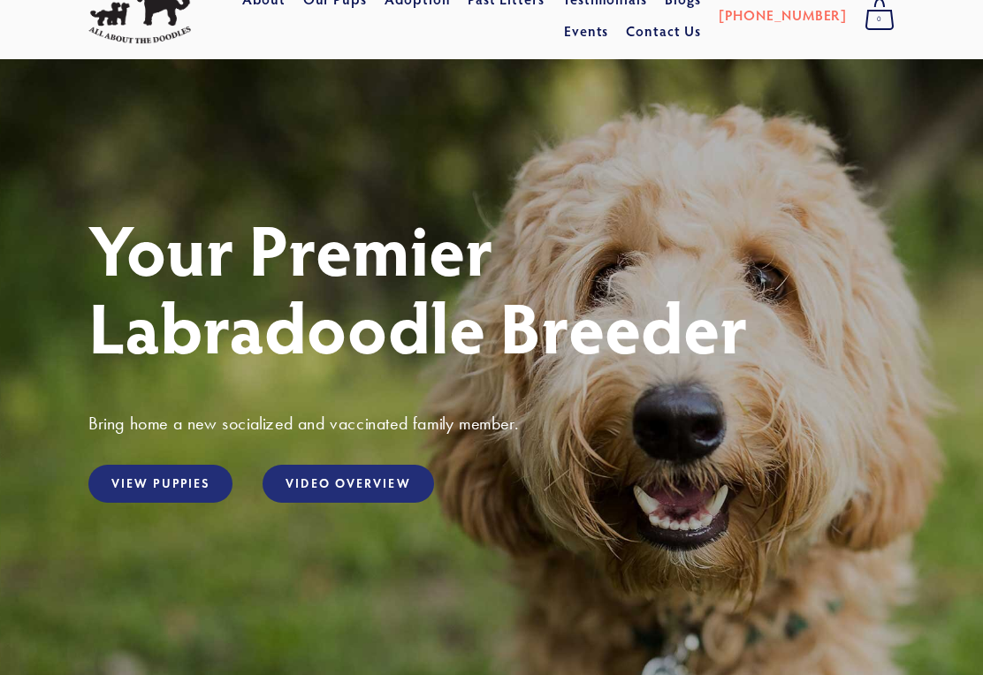
scroll to position [78, 0]
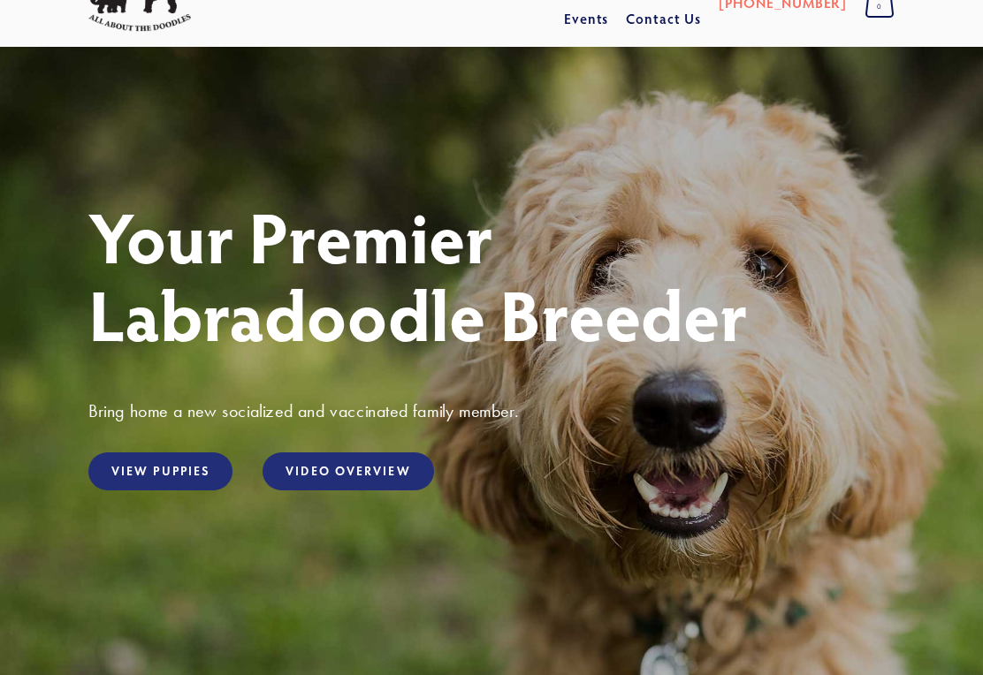
click at [176, 464] on link "View Puppies" at bounding box center [160, 472] width 144 height 38
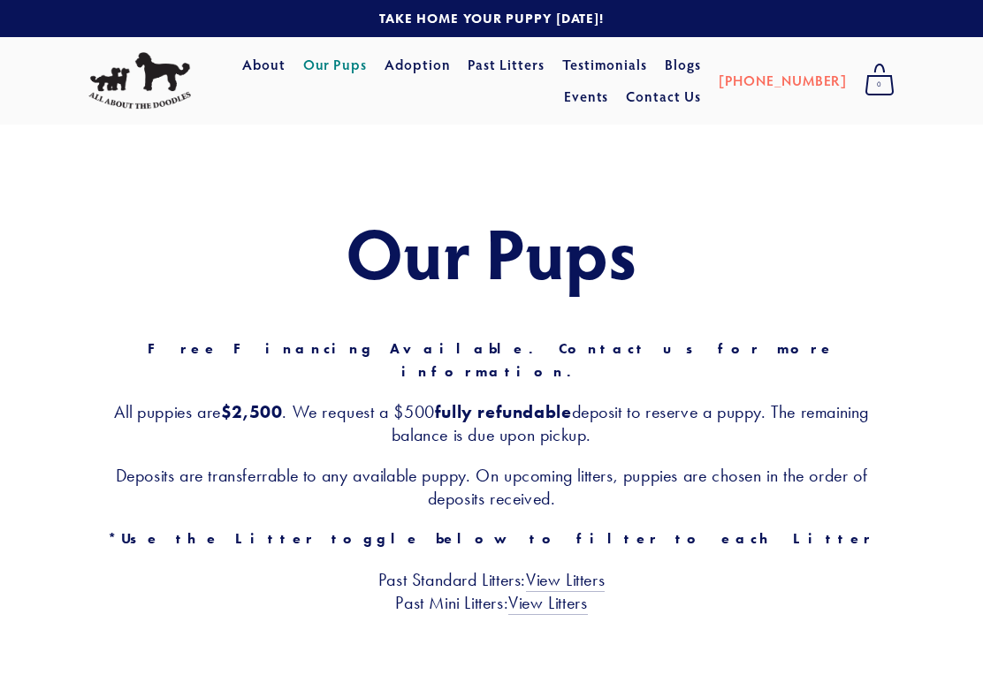
click at [428, 79] on link "Adoption" at bounding box center [418, 66] width 66 height 32
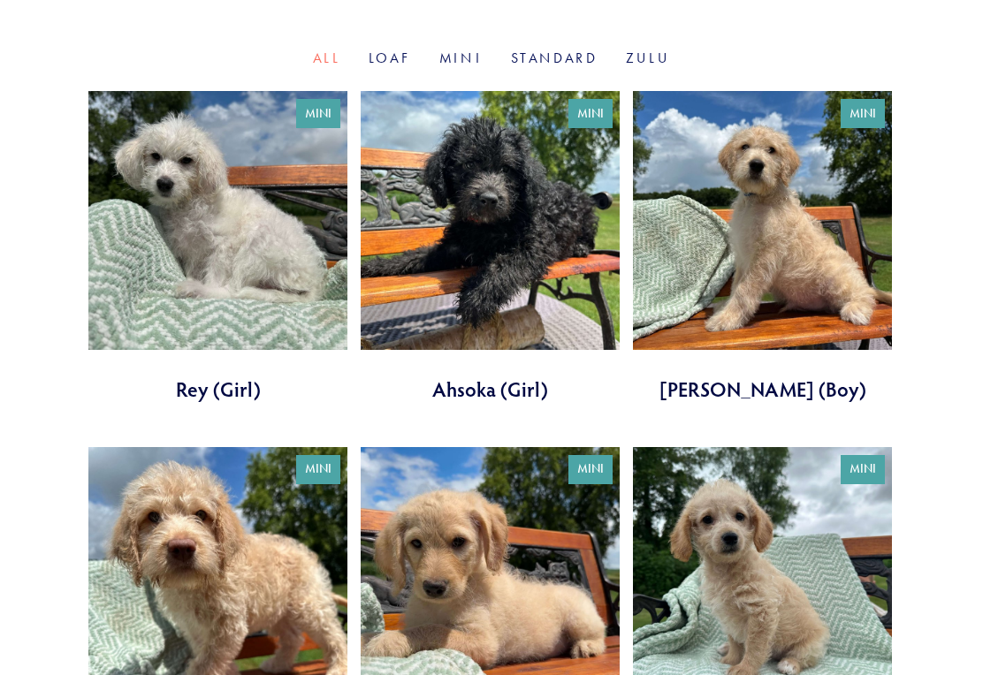
scroll to position [654, 0]
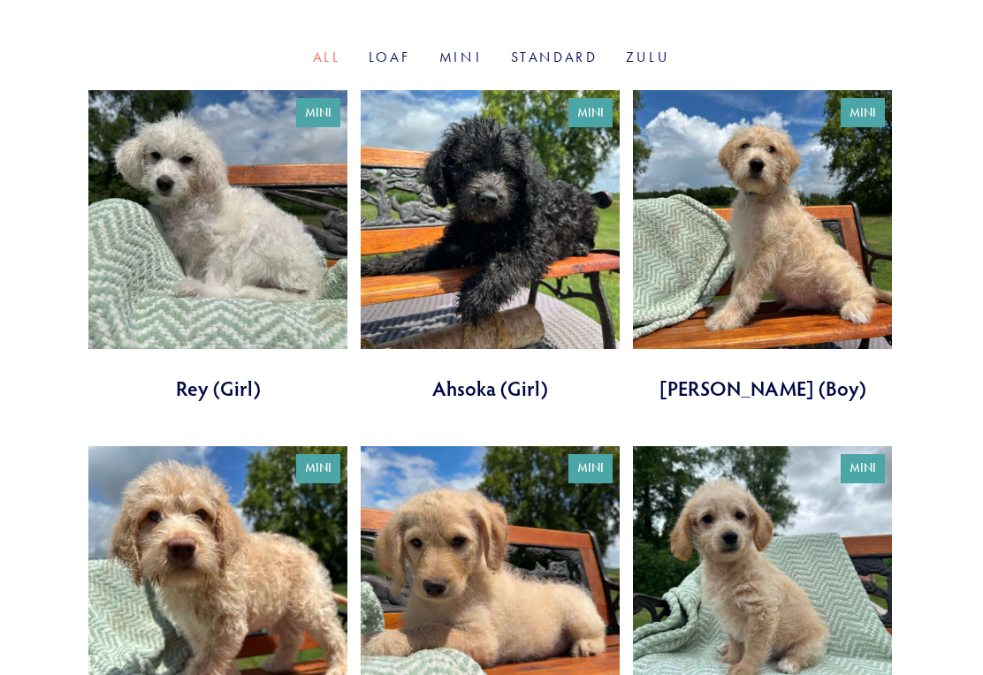
click at [786, 231] on link at bounding box center [762, 247] width 259 height 312
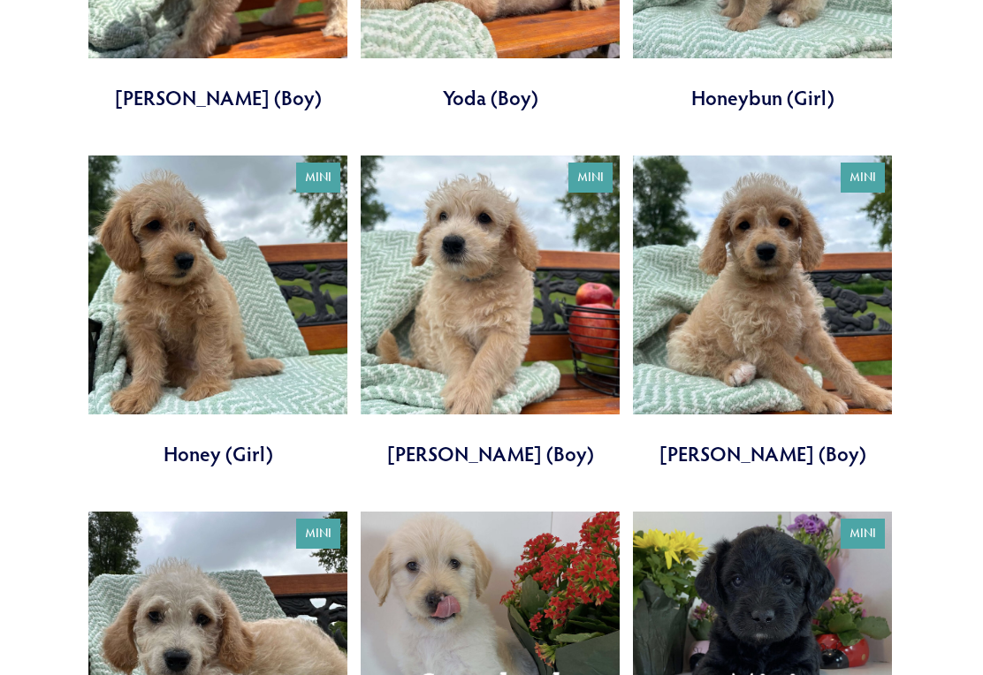
scroll to position [1302, 0]
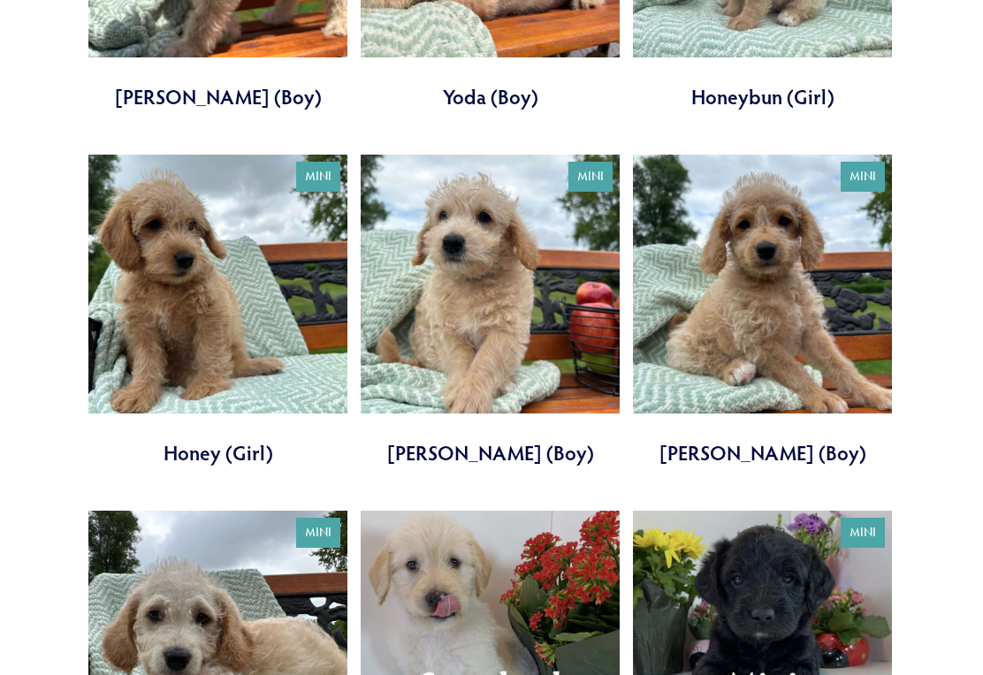
click at [791, 312] on link at bounding box center [762, 312] width 259 height 312
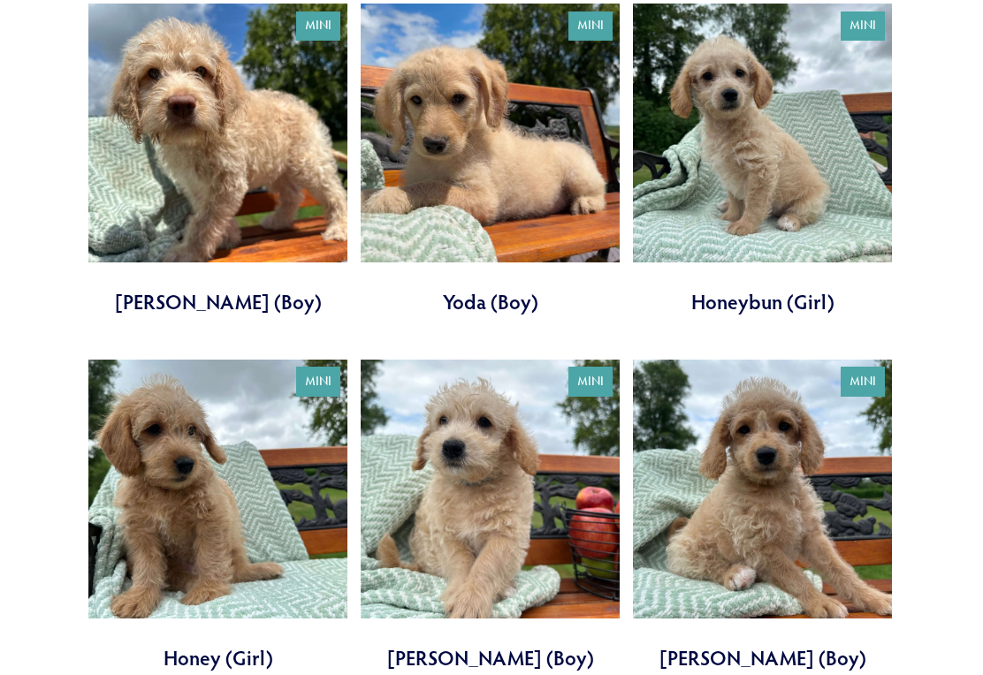
scroll to position [1098, 0]
click at [513, 498] on link at bounding box center [490, 516] width 259 height 312
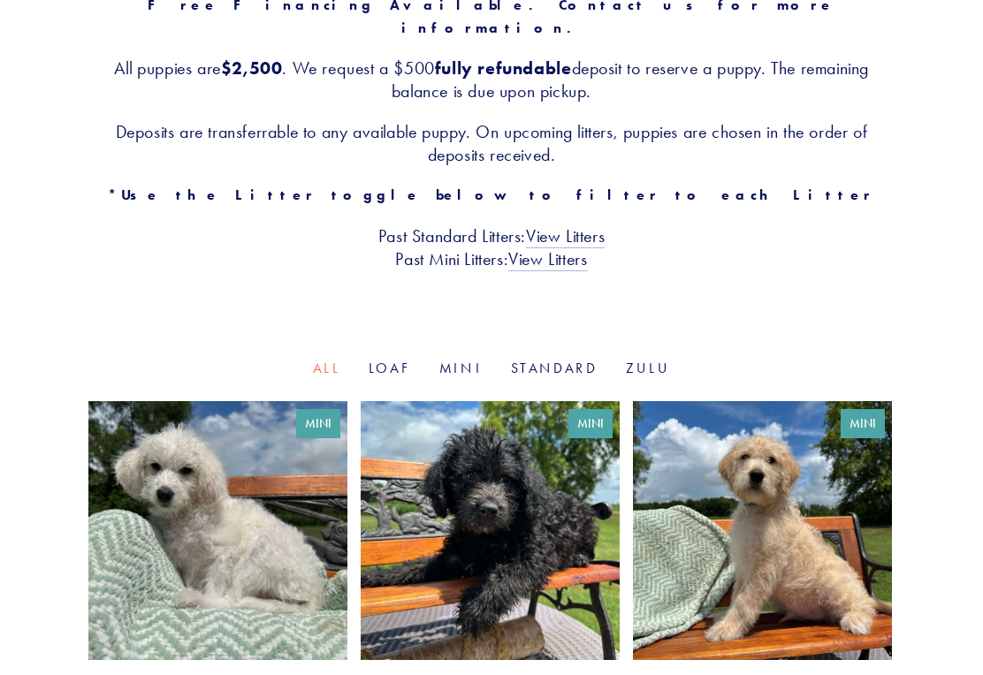
scroll to position [458, 0]
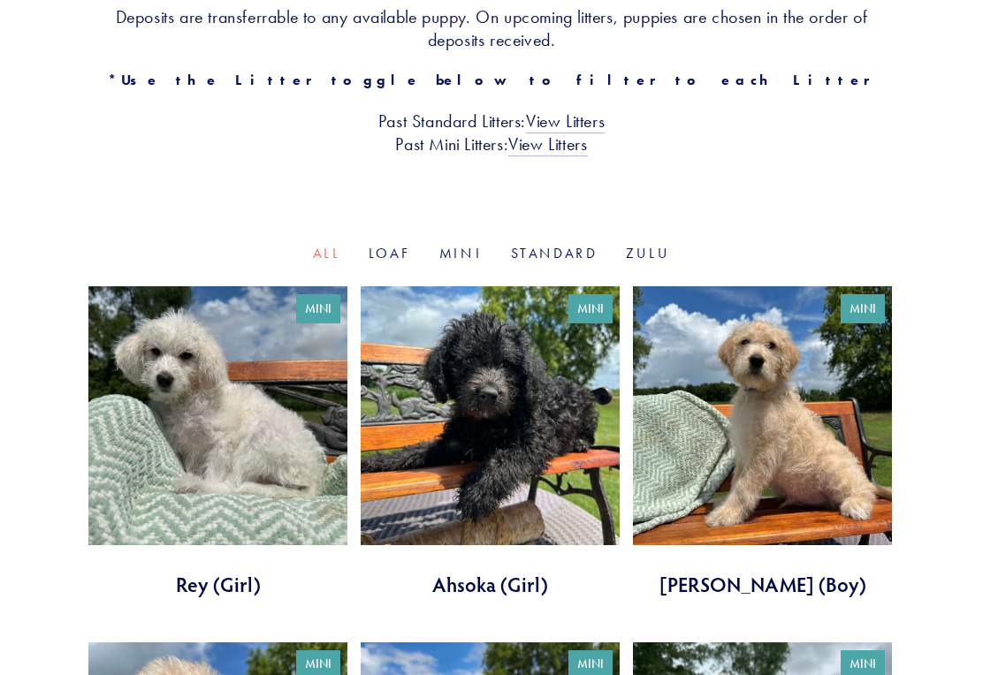
click at [759, 458] on link at bounding box center [762, 443] width 259 height 312
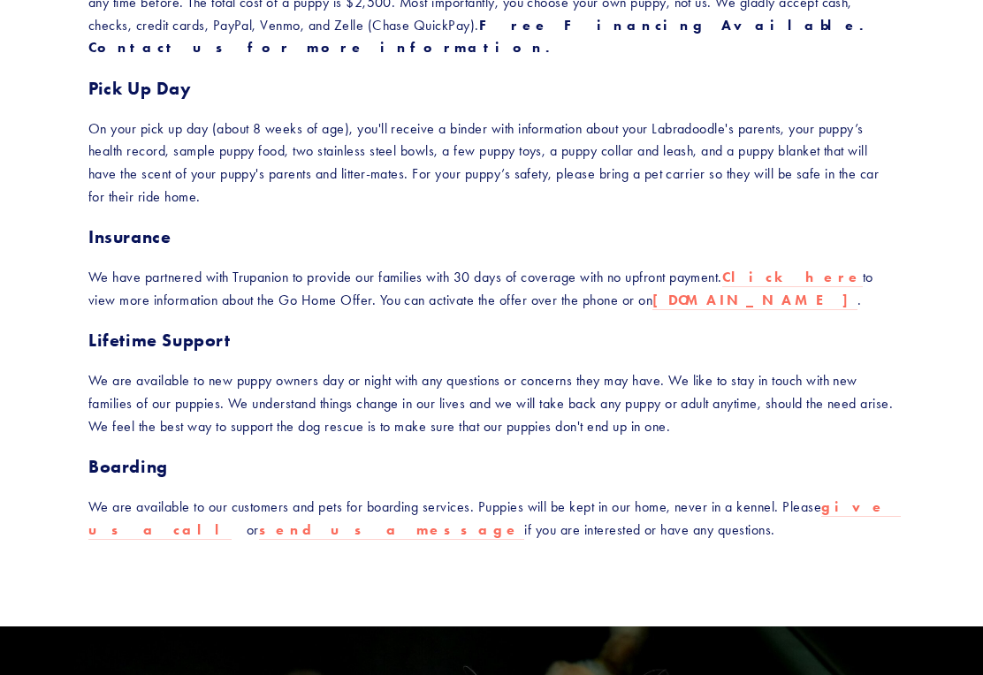
scroll to position [696, 0]
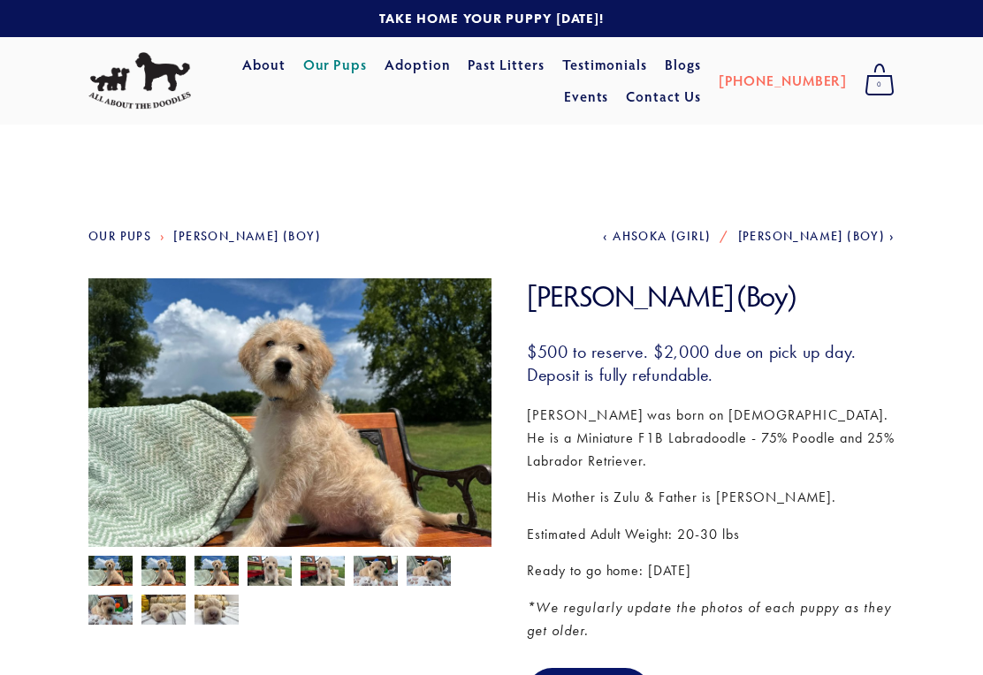
click at [290, 581] on img at bounding box center [270, 573] width 44 height 34
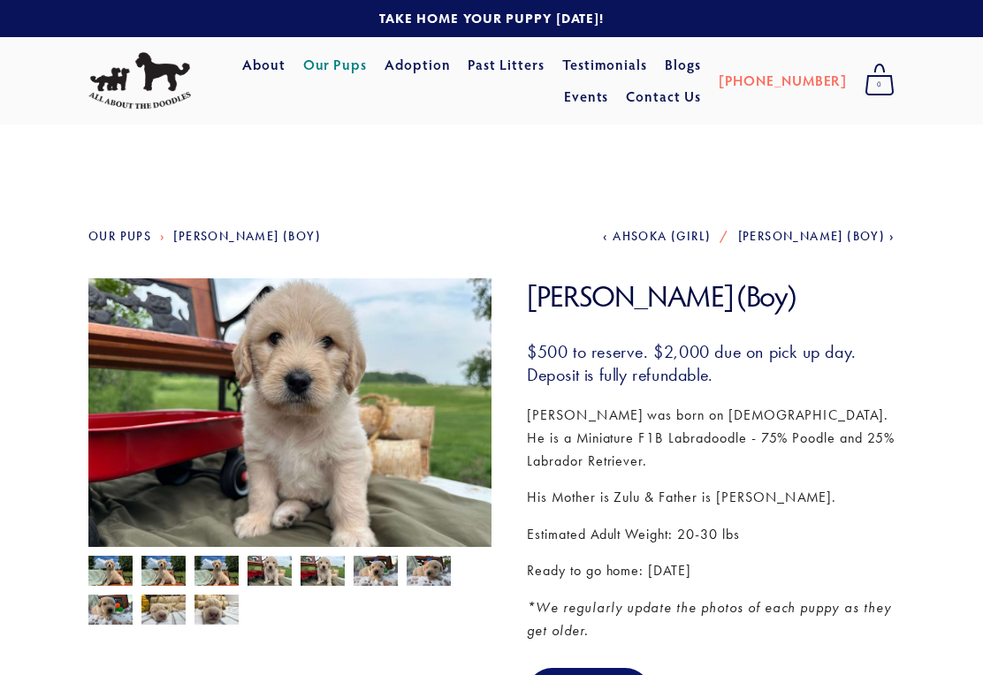
click at [209, 572] on img at bounding box center [216, 573] width 44 height 34
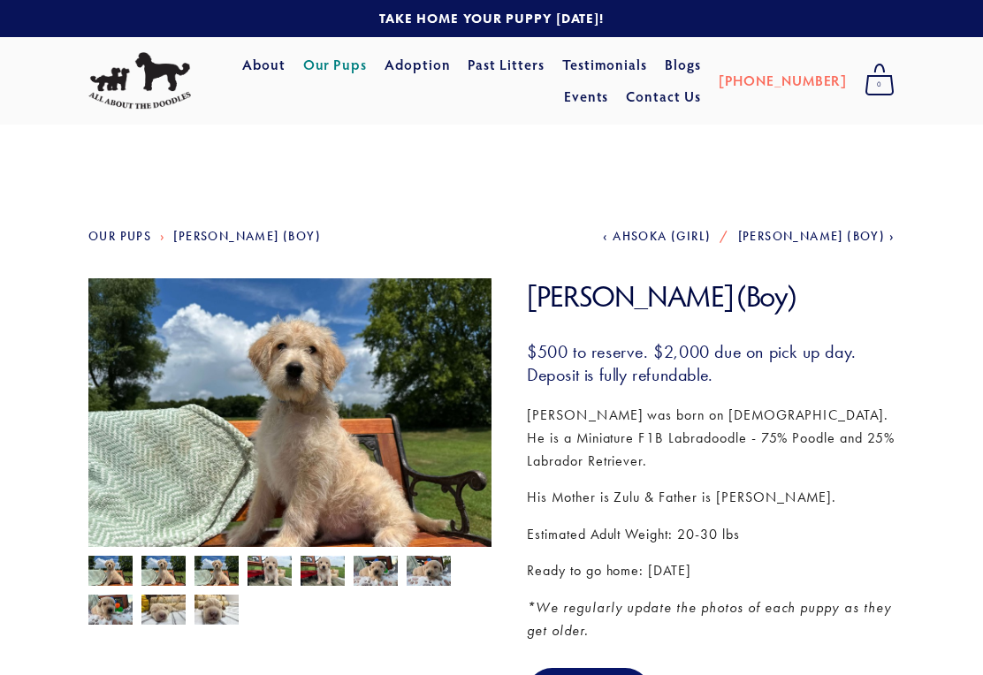
click at [165, 578] on img at bounding box center [163, 573] width 44 height 34
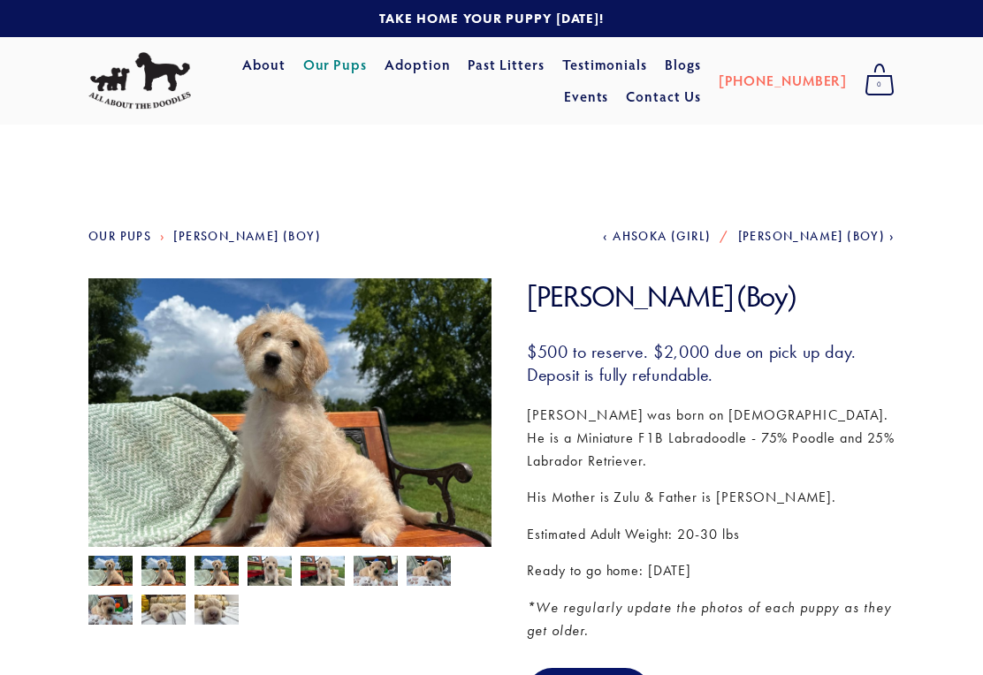
click at [118, 574] on img at bounding box center [110, 573] width 44 height 34
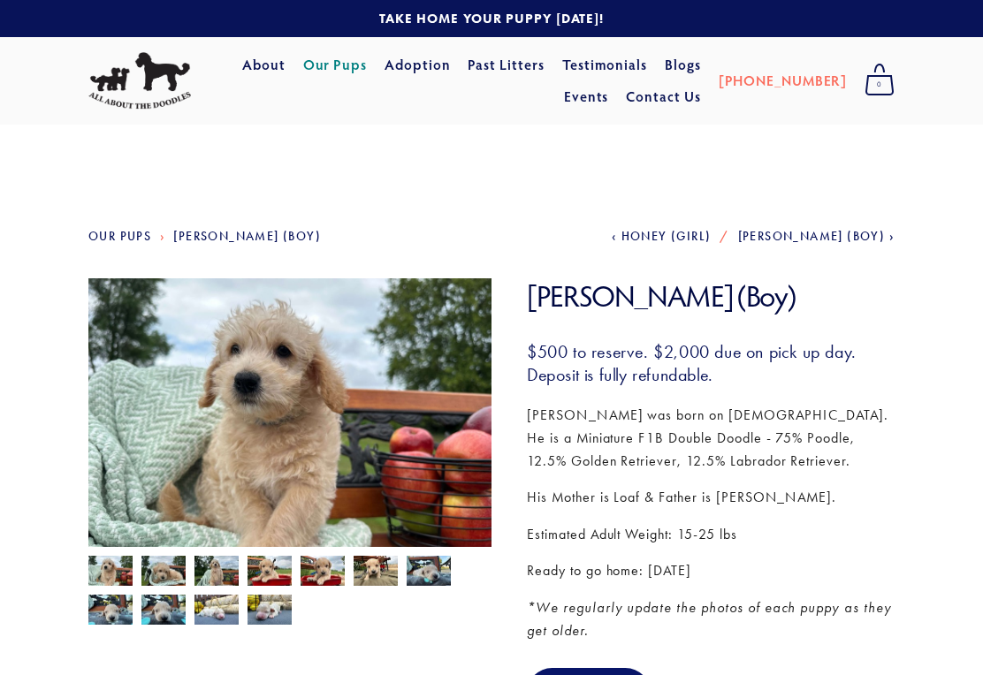
click at [225, 574] on img at bounding box center [216, 573] width 44 height 34
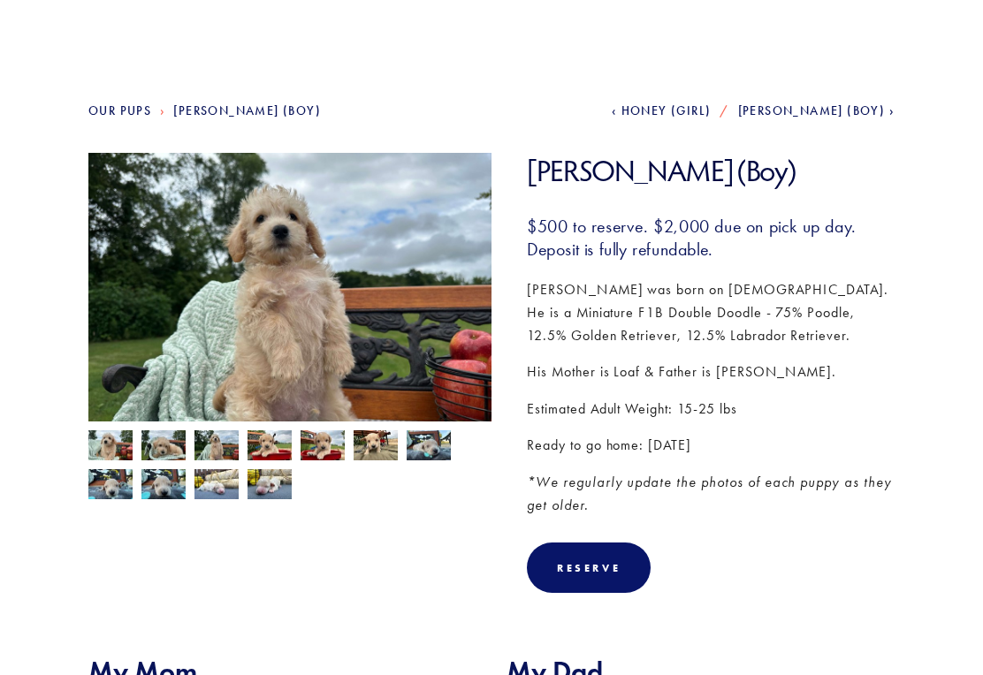
scroll to position [97, 0]
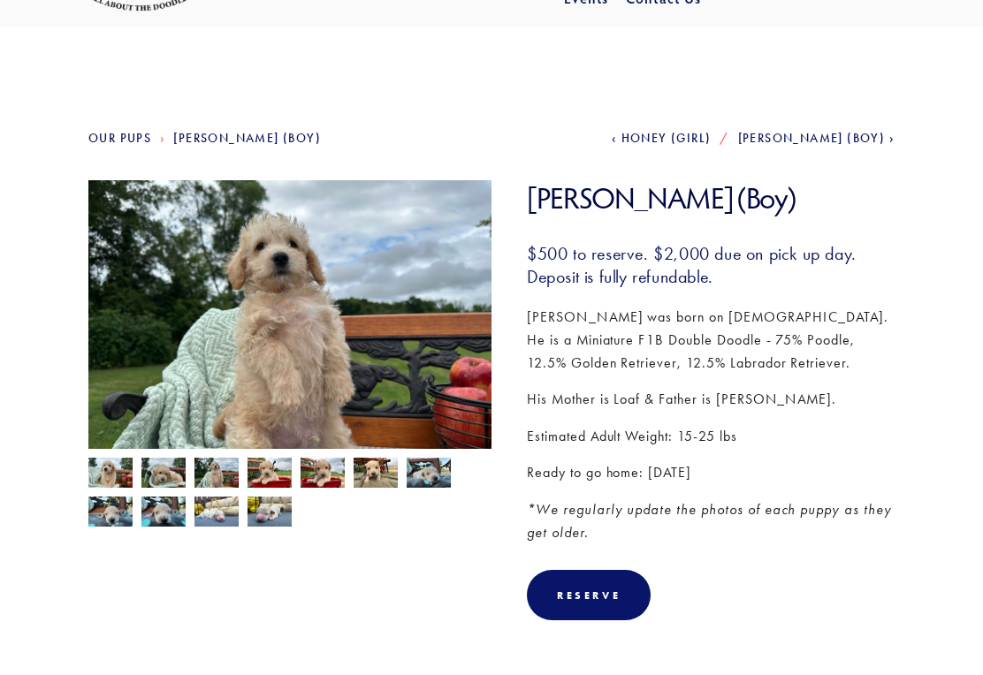
click at [173, 489] on img at bounding box center [163, 474] width 44 height 34
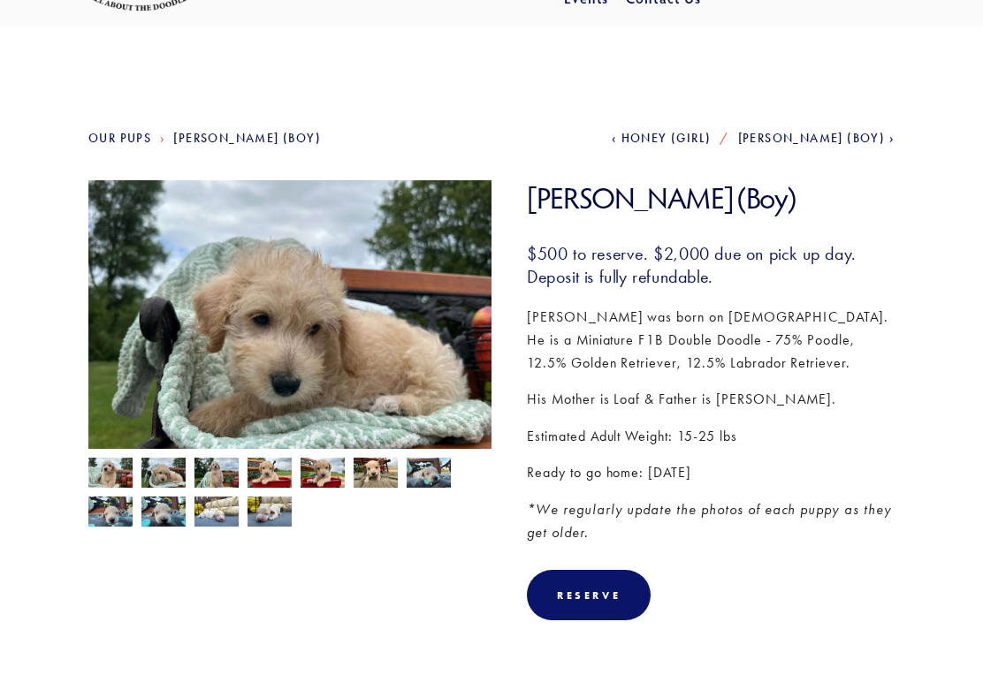
click at [130, 480] on img at bounding box center [110, 475] width 44 height 34
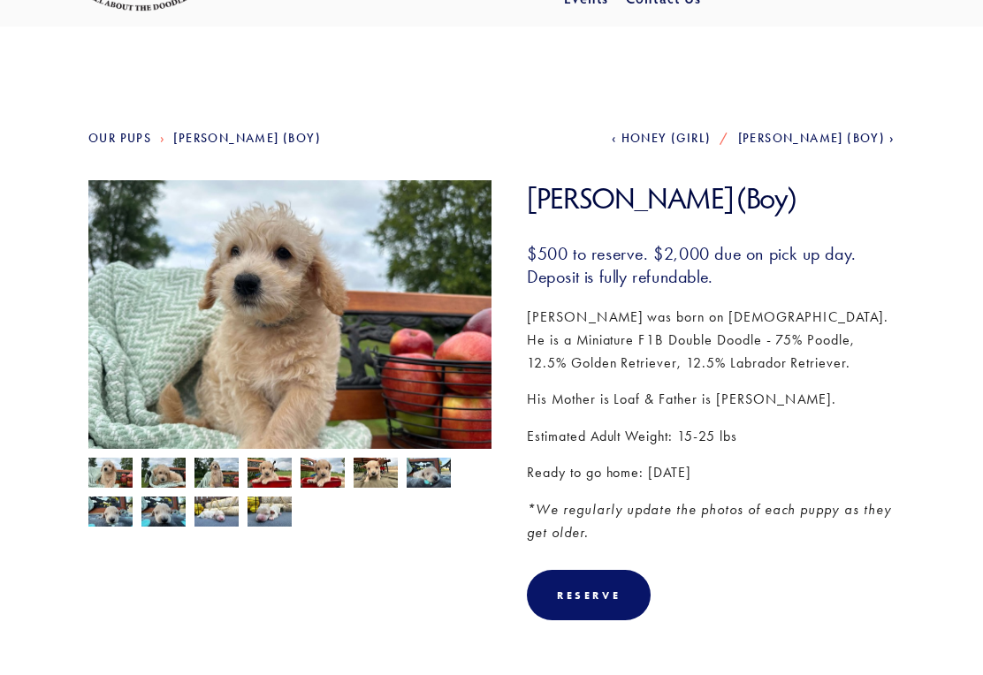
scroll to position [0, 0]
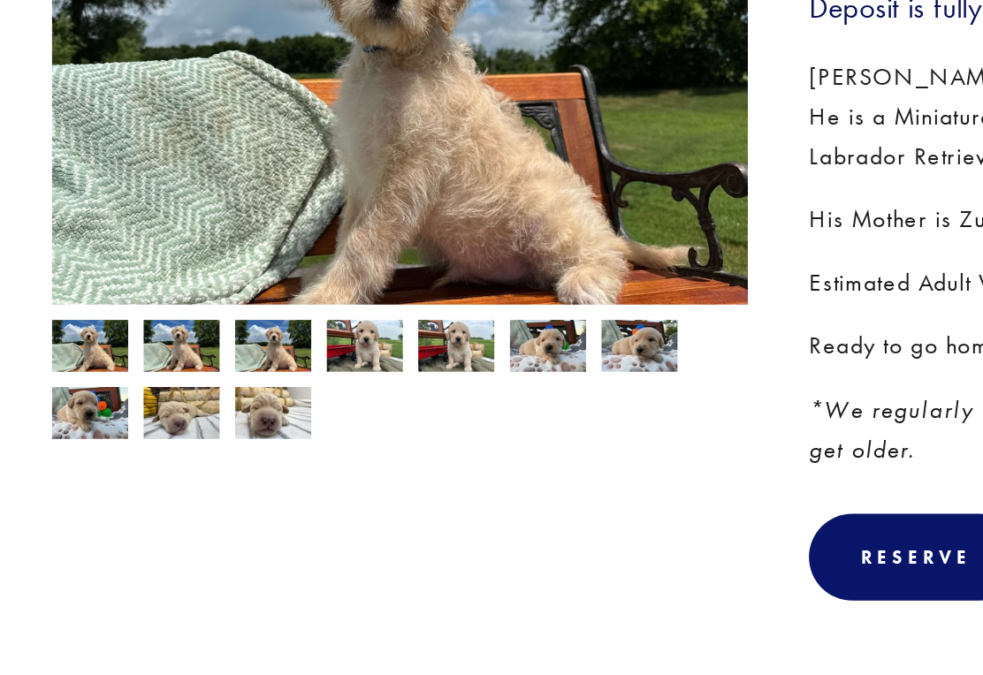
scroll to position [114, 0]
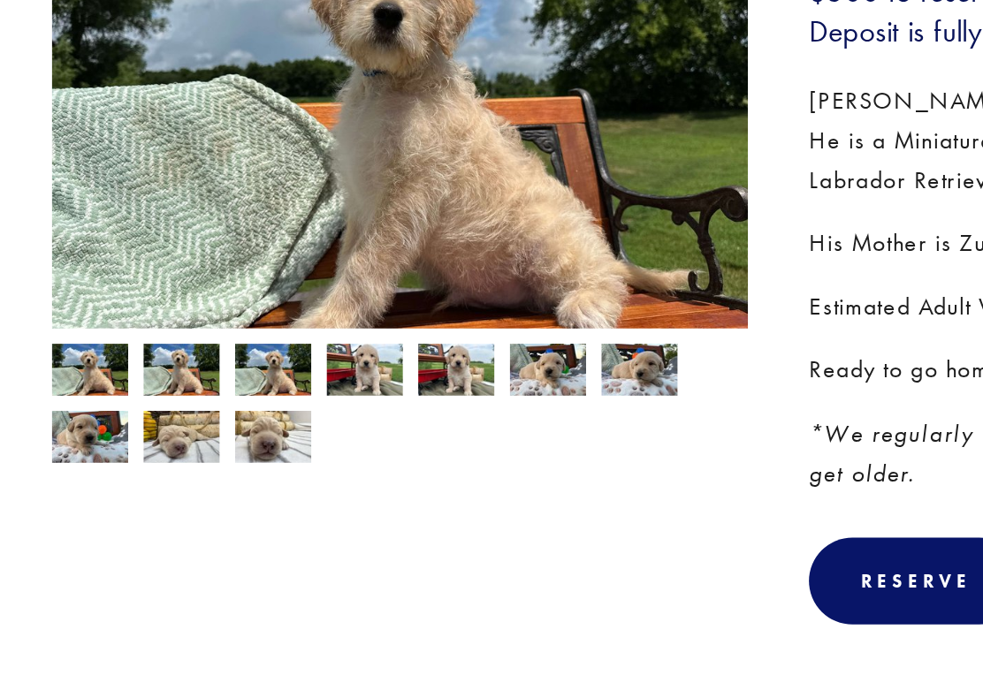
click at [141, 442] on img at bounding box center [163, 459] width 44 height 34
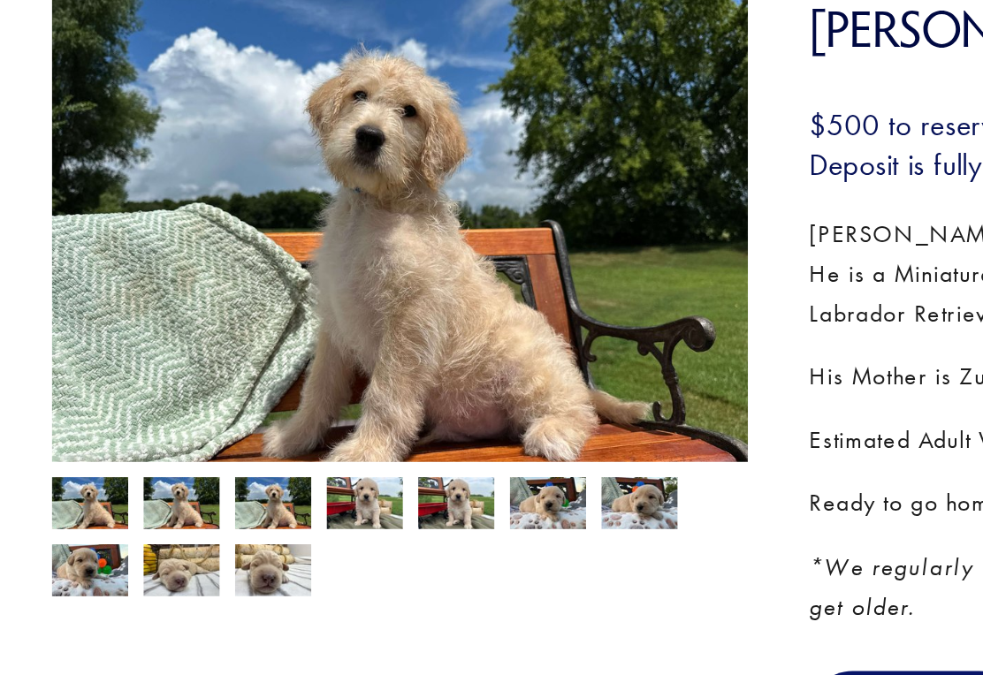
click at [194, 442] on img at bounding box center [216, 459] width 44 height 34
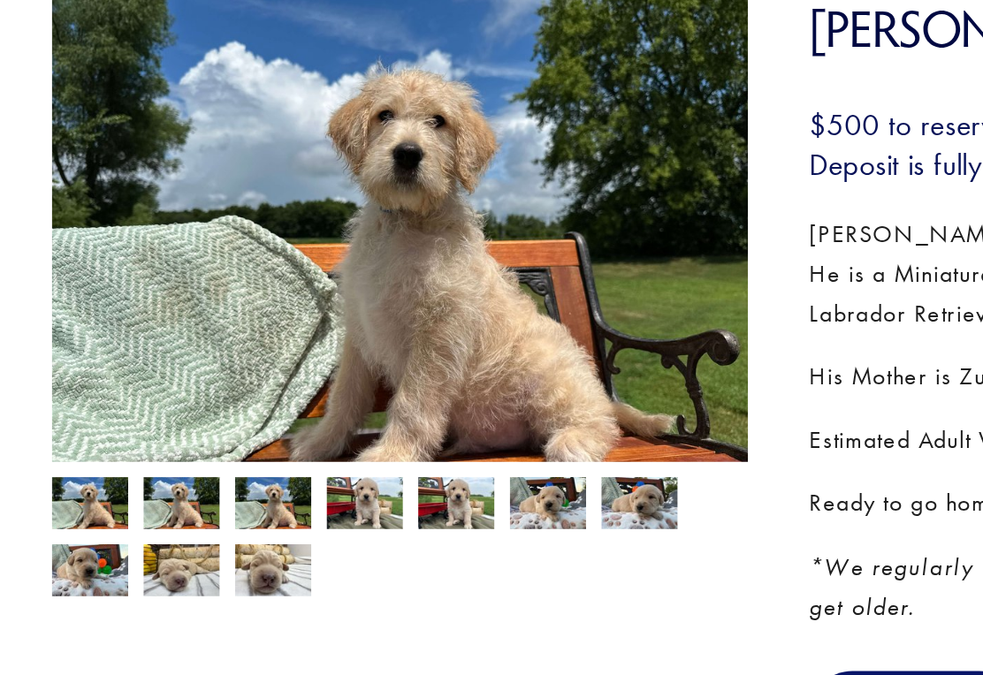
click at [248, 442] on img at bounding box center [270, 459] width 44 height 34
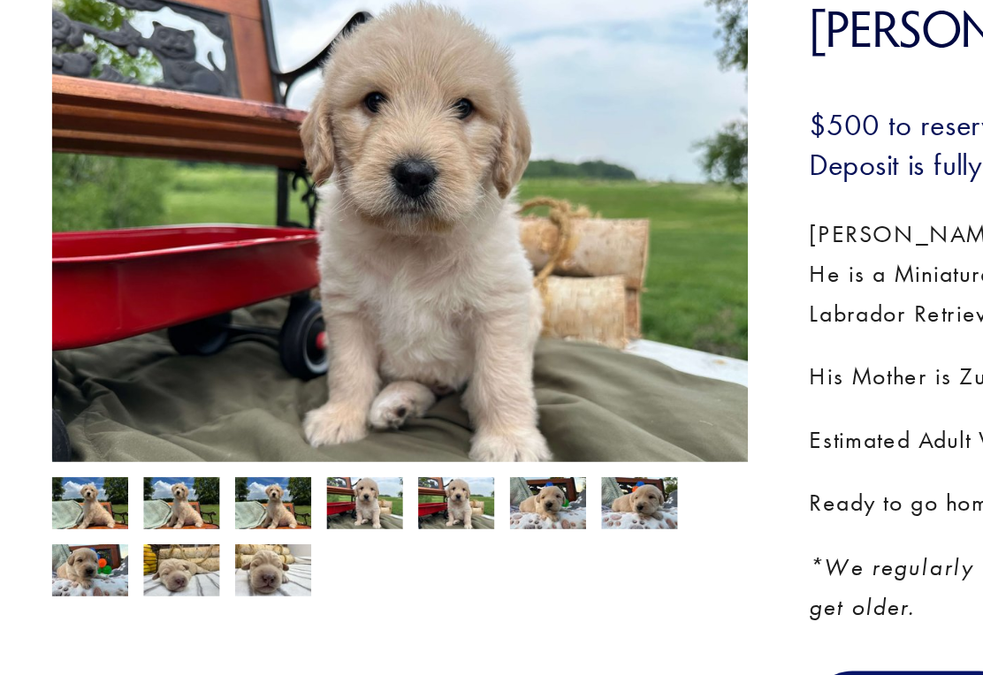
click at [141, 479] on img at bounding box center [163, 496] width 44 height 34
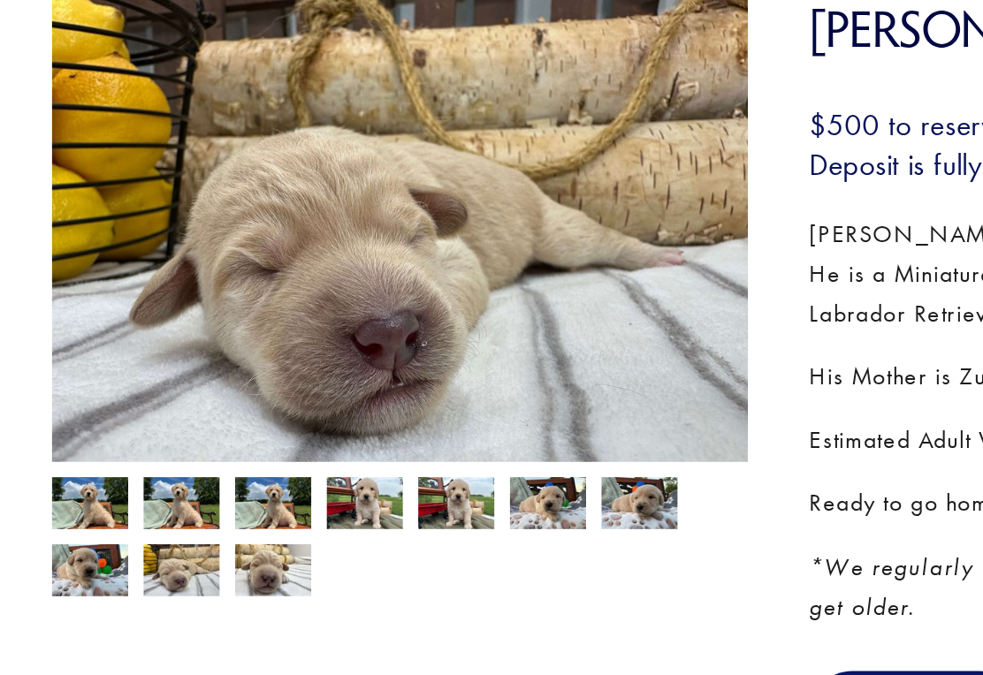
click at [88, 479] on img at bounding box center [110, 496] width 44 height 34
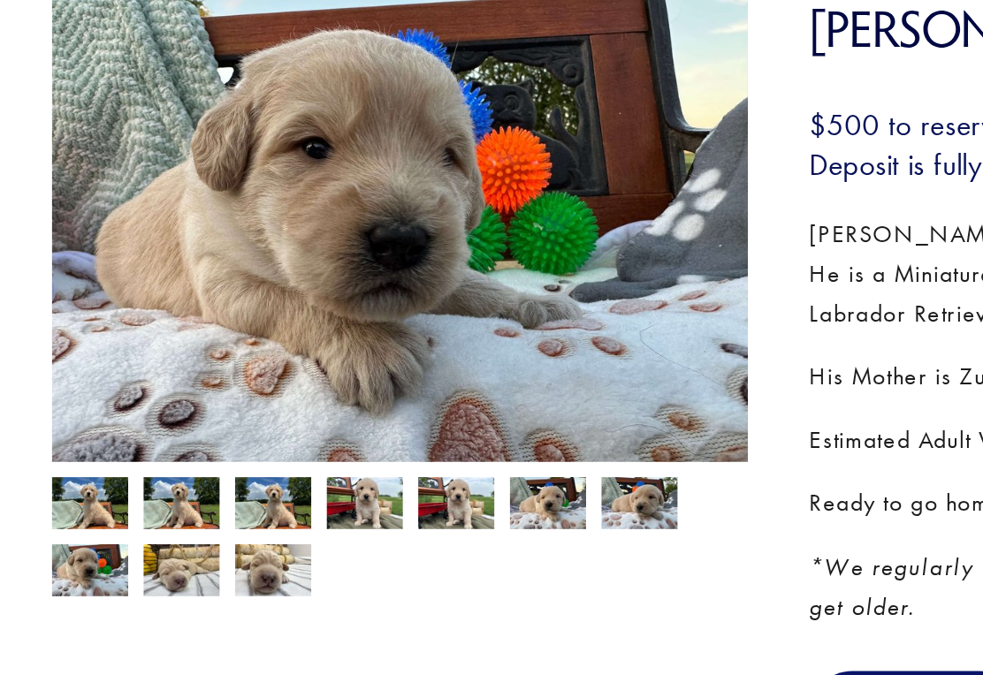
click at [407, 440] on img at bounding box center [429, 457] width 44 height 34
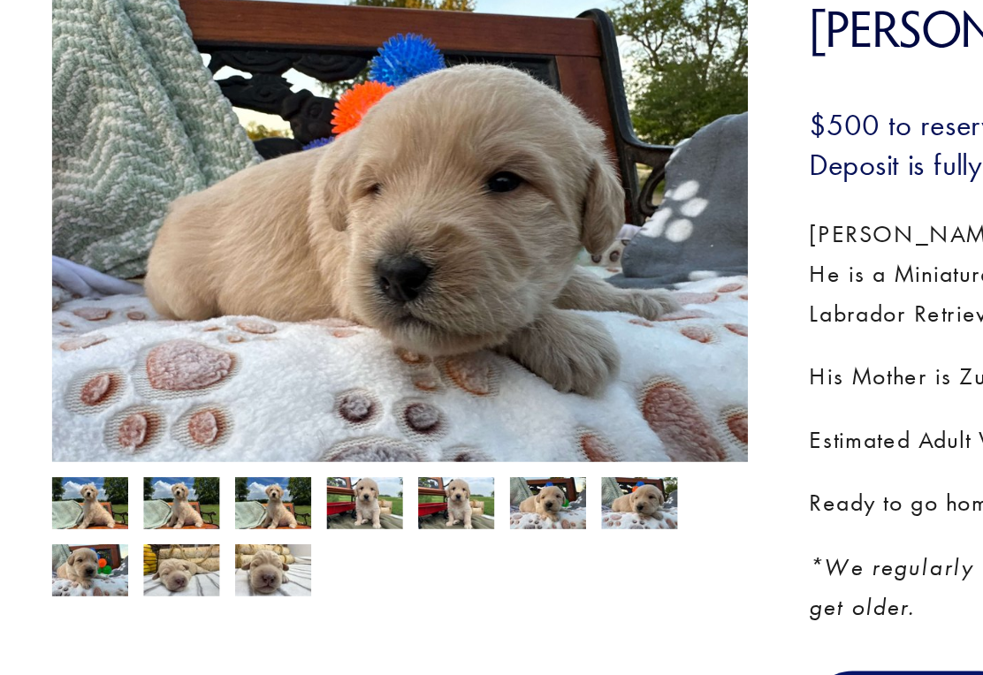
click at [354, 440] on img at bounding box center [376, 457] width 44 height 34
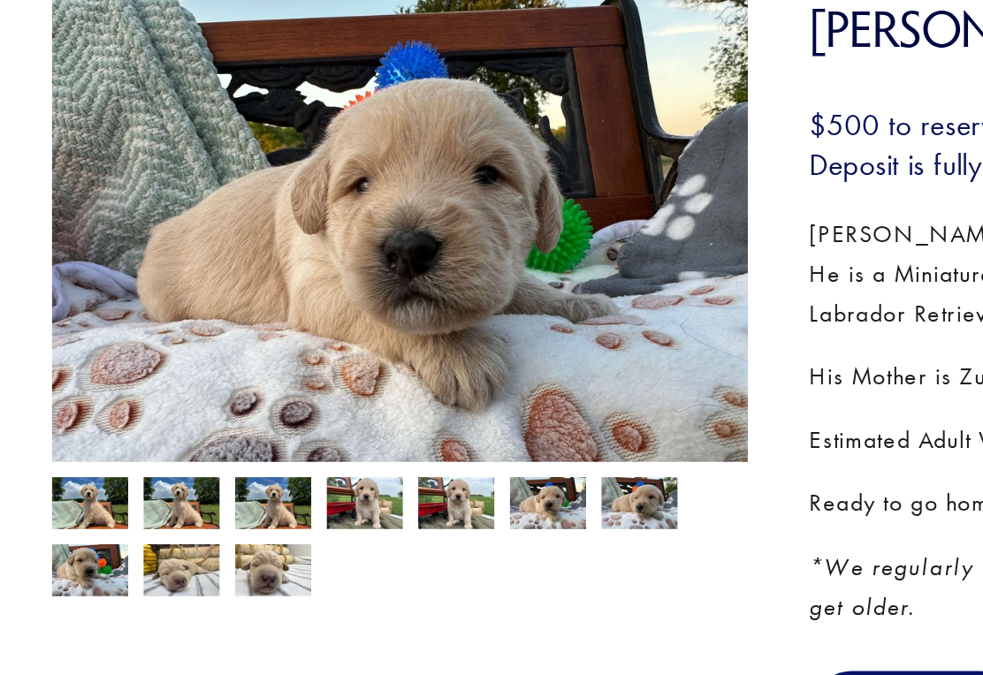
click at [301, 442] on img at bounding box center [323, 459] width 44 height 34
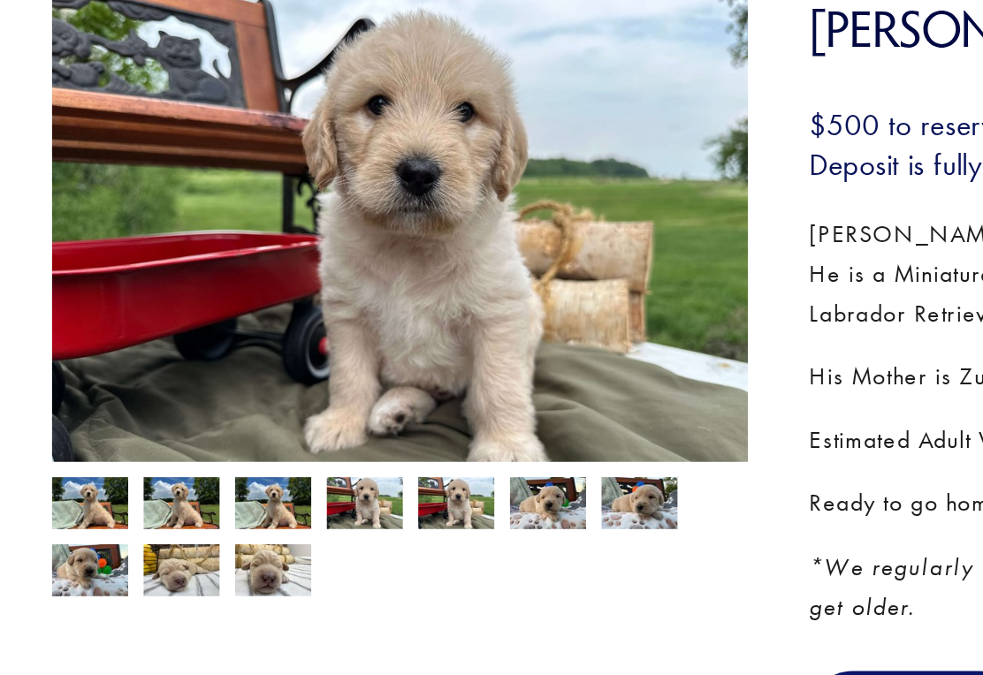
click at [248, 442] on img at bounding box center [270, 459] width 44 height 34
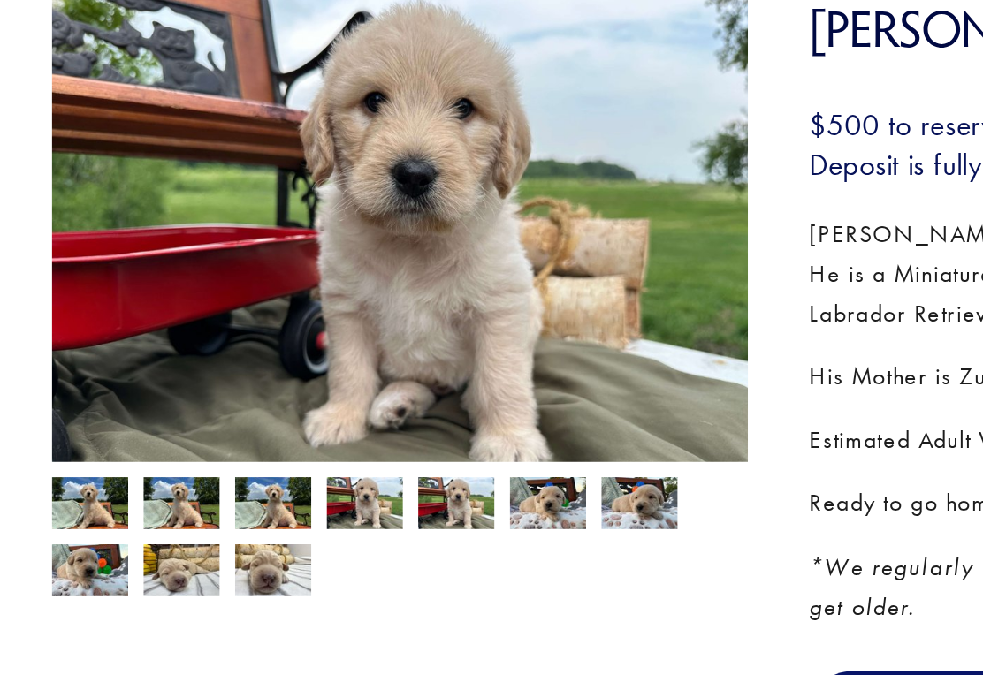
click at [194, 442] on img at bounding box center [216, 459] width 44 height 34
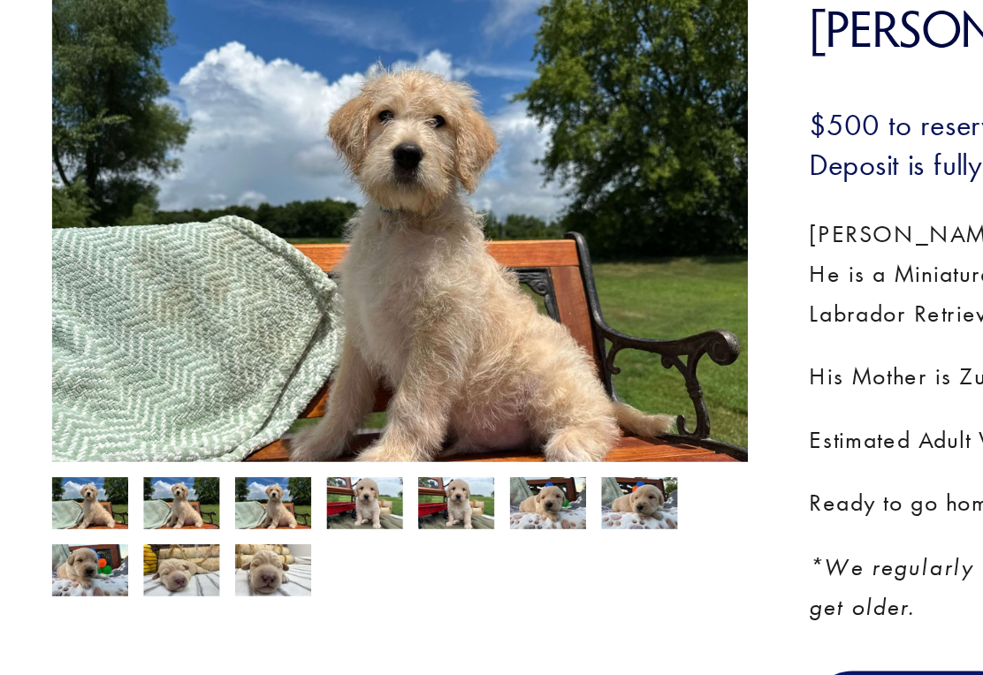
click at [141, 442] on img at bounding box center [163, 459] width 44 height 34
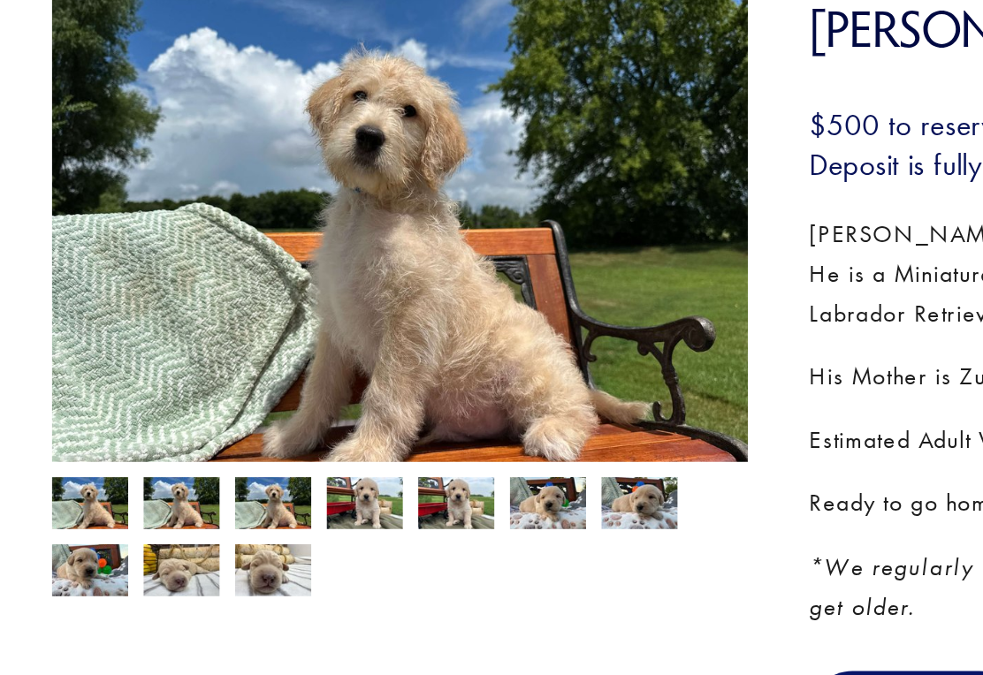
click at [88, 442] on img at bounding box center [110, 459] width 44 height 34
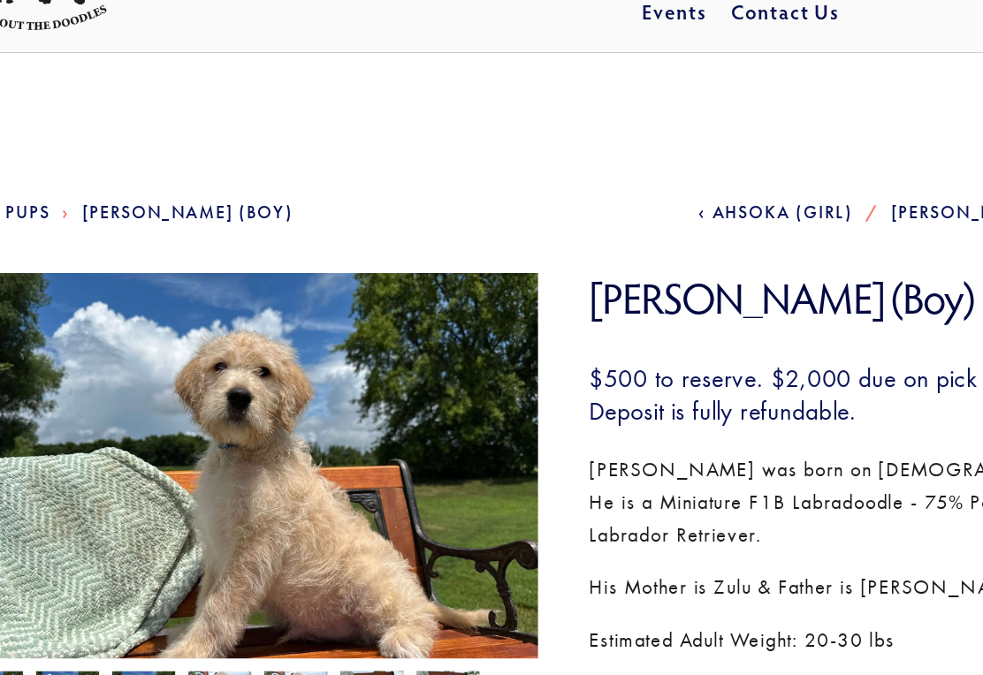
scroll to position [0, 0]
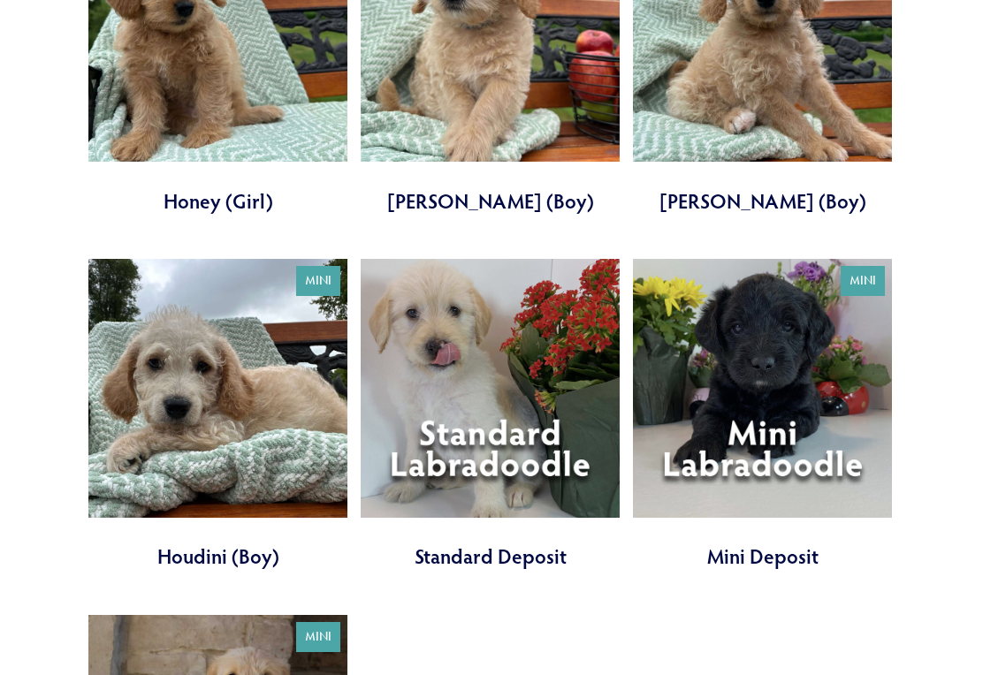
scroll to position [1552, 0]
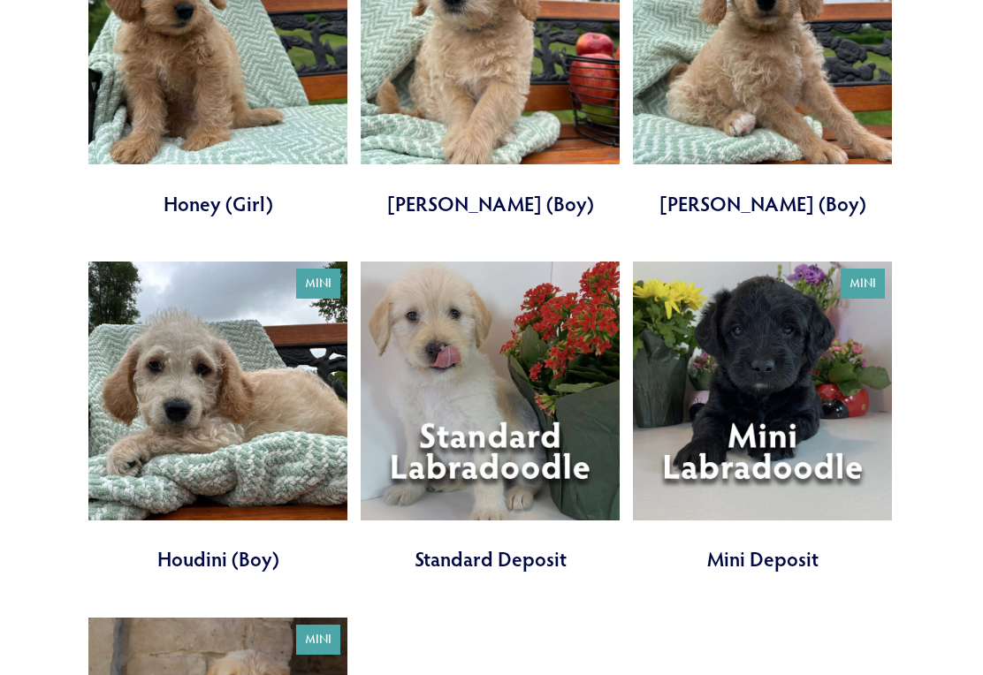
click at [250, 410] on link at bounding box center [217, 418] width 259 height 312
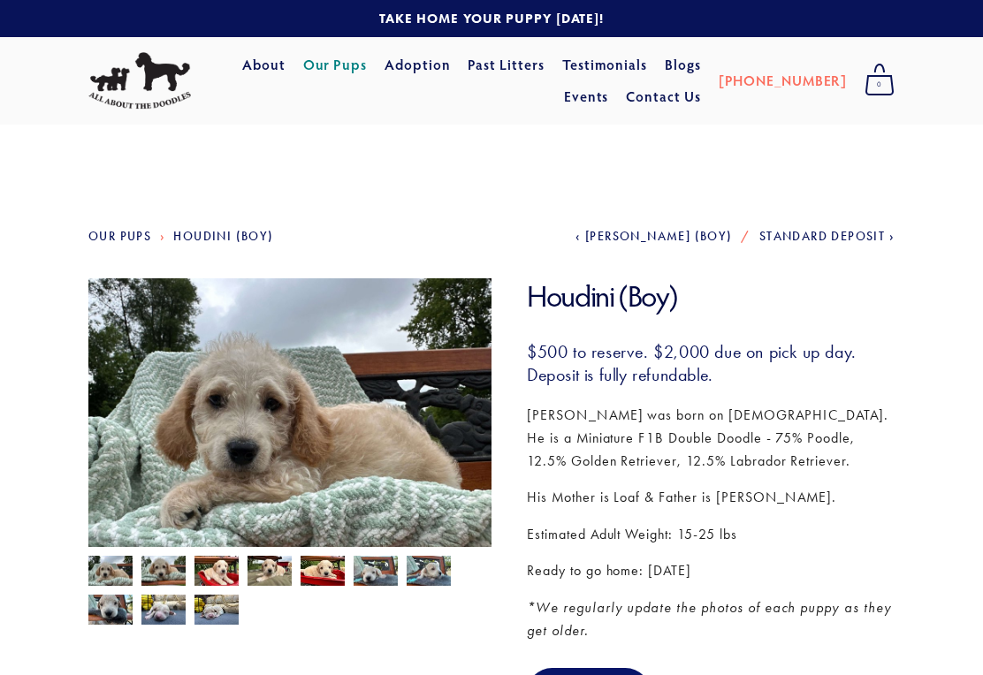
click at [229, 578] on img at bounding box center [216, 573] width 44 height 34
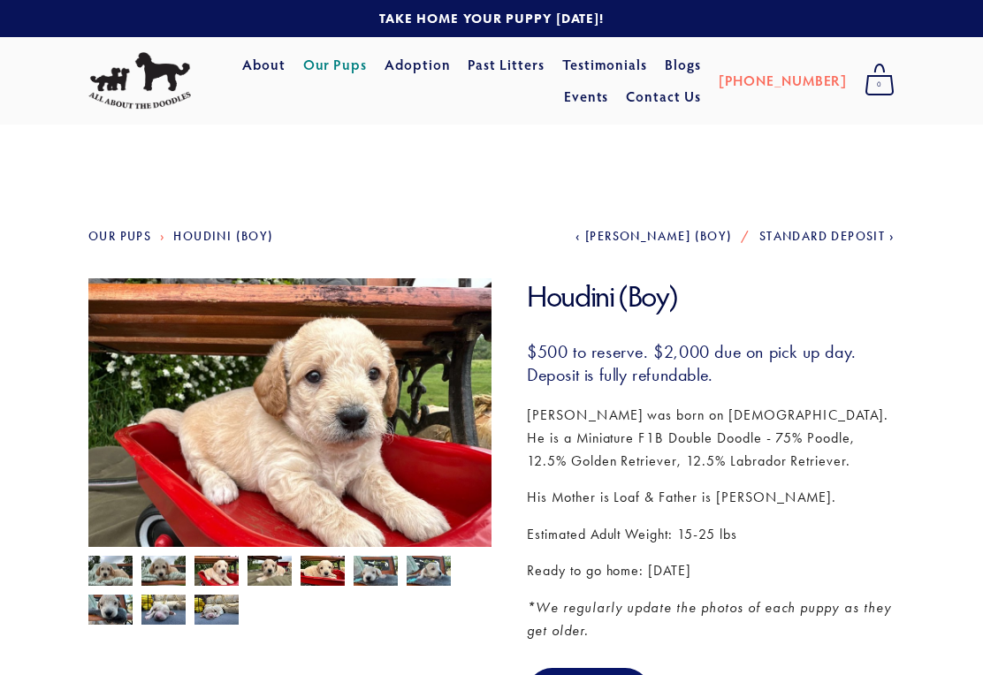
click at [164, 566] on img at bounding box center [163, 571] width 44 height 34
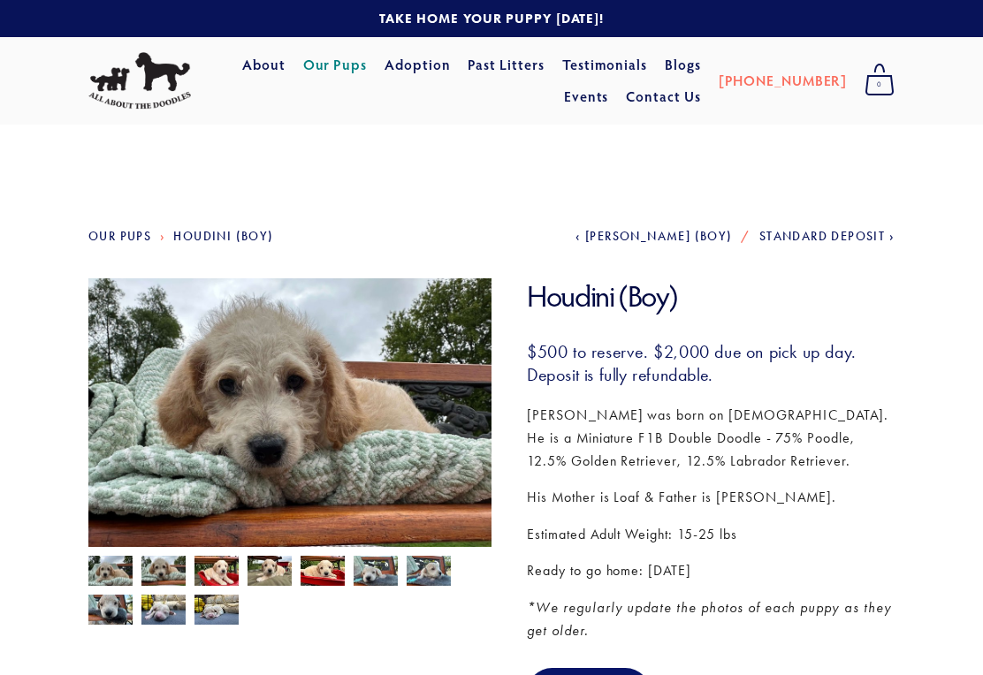
click at [121, 575] on img at bounding box center [110, 573] width 44 height 34
